Goal: Task Accomplishment & Management: Manage account settings

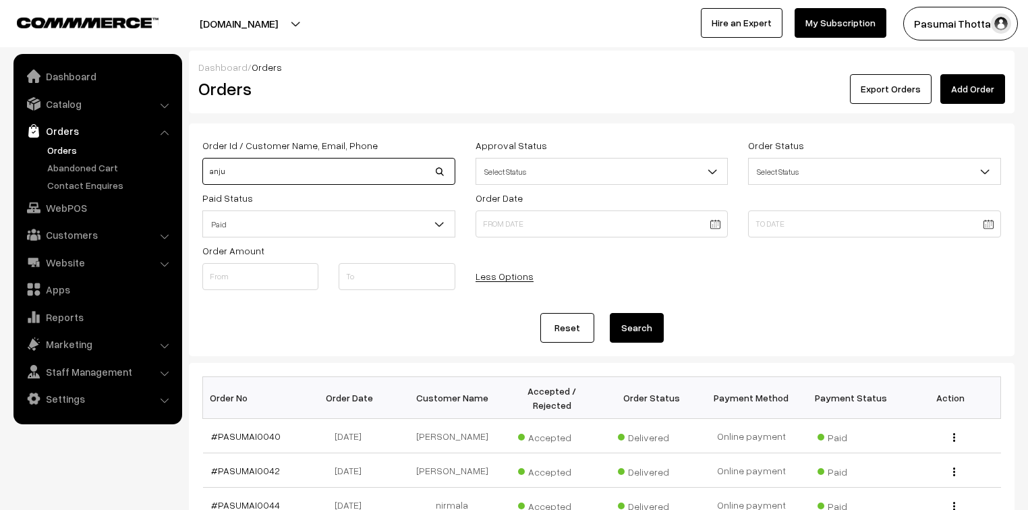
drag, startPoint x: 252, startPoint y: 178, endPoint x: 202, endPoint y: 181, distance: 50.0
click at [202, 181] on input "anju" at bounding box center [328, 171] width 253 height 27
type input "9994862925"
click at [610, 313] on button "Search" at bounding box center [637, 328] width 54 height 30
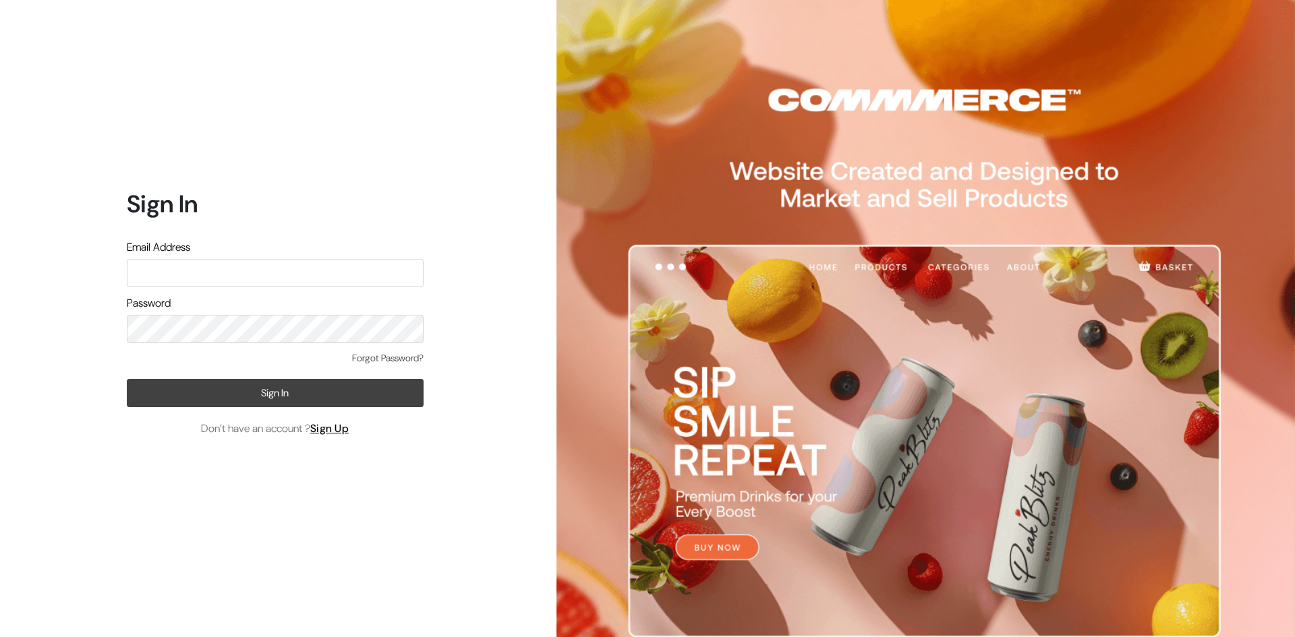
type input "pasumaithottakalaiofficial@gmail.com"
click at [309, 399] on button "Sign In" at bounding box center [275, 393] width 297 height 28
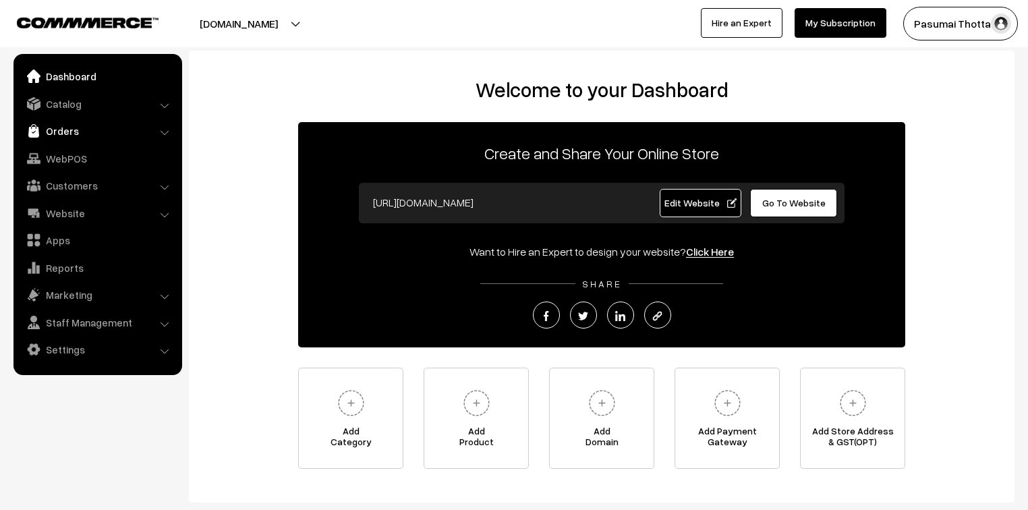
click at [51, 135] on link "Orders" at bounding box center [97, 131] width 161 height 24
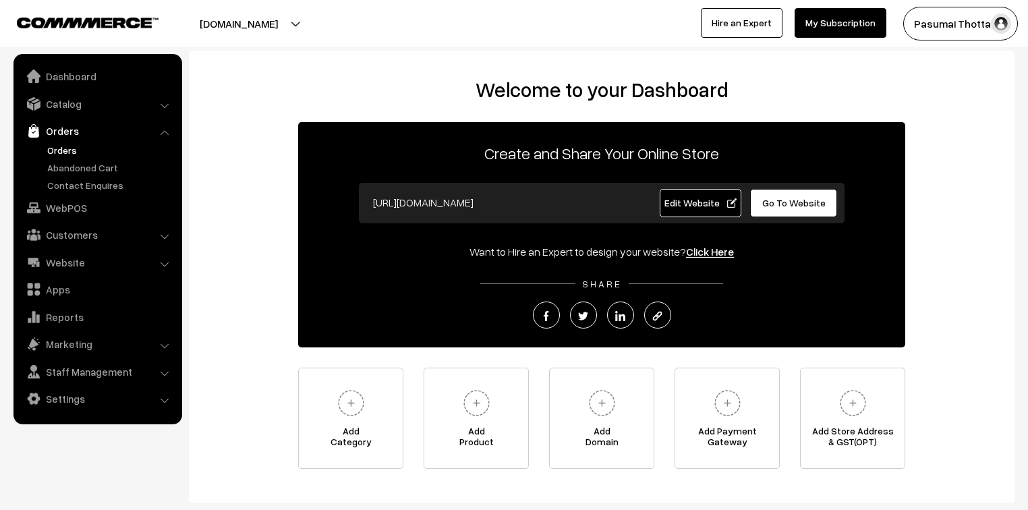
click at [63, 150] on link "Orders" at bounding box center [111, 150] width 134 height 14
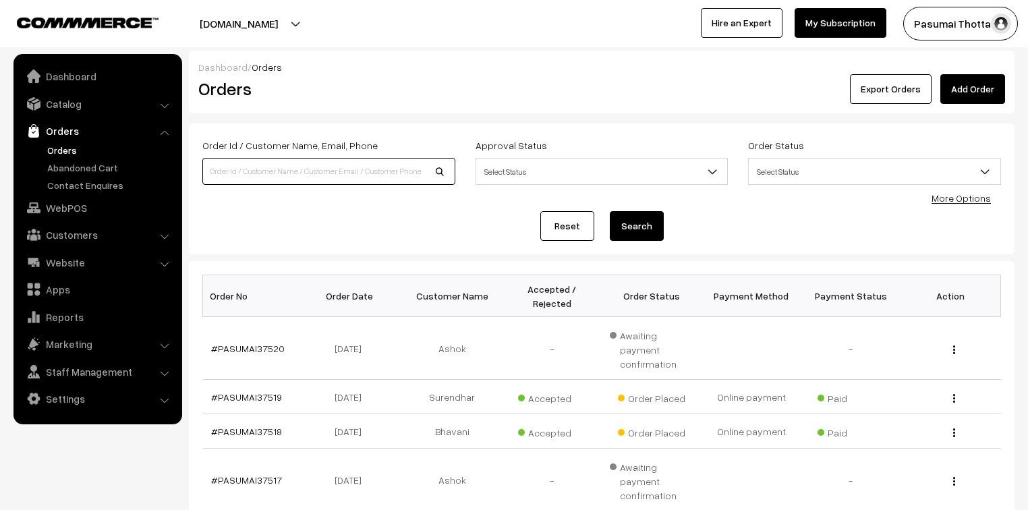
click at [232, 165] on input at bounding box center [328, 171] width 253 height 27
type input "9994862925"
click at [610, 211] on button "Search" at bounding box center [637, 226] width 54 height 30
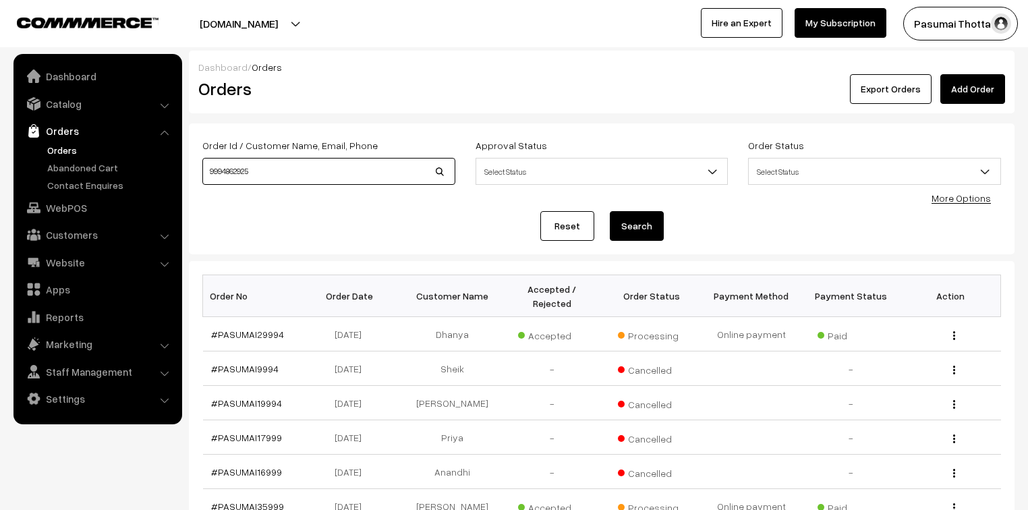
click at [250, 170] on input "9994862925" at bounding box center [328, 171] width 253 height 27
type input "9994862975"
click at [610, 211] on button "Search" at bounding box center [637, 226] width 54 height 30
